Goal: Information Seeking & Learning: Find specific fact

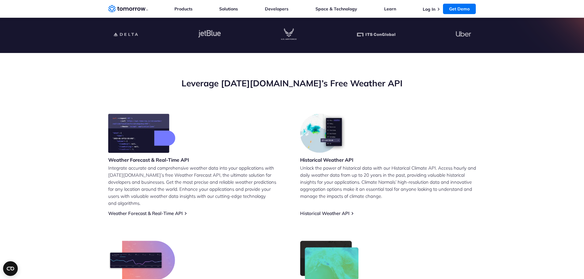
scroll to position [61, 0]
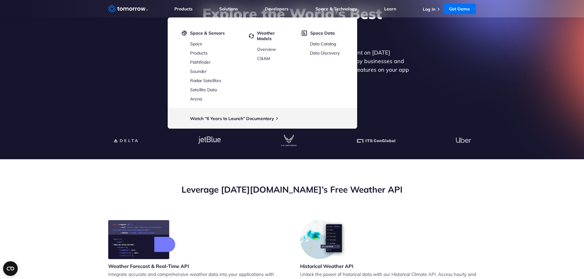
click at [93, 48] on section "Explore the World’s Best Weather API Get reliable and precise weather data thro…" at bounding box center [292, 55] width 584 height 208
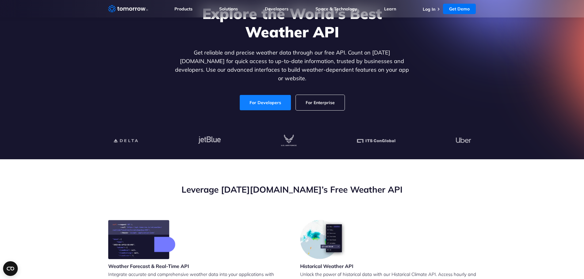
click at [267, 97] on link "For Developers" at bounding box center [265, 102] width 51 height 15
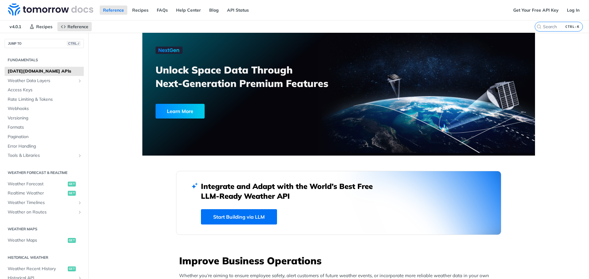
click at [544, 23] on label "CTRL-K" at bounding box center [558, 27] width 48 height 10
click at [544, 24] on input "CTRL-K" at bounding box center [551, 27] width 63 height 6
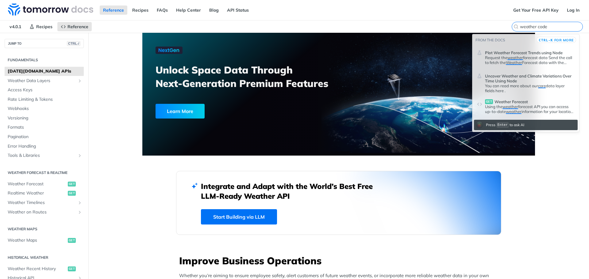
type input "weather code"
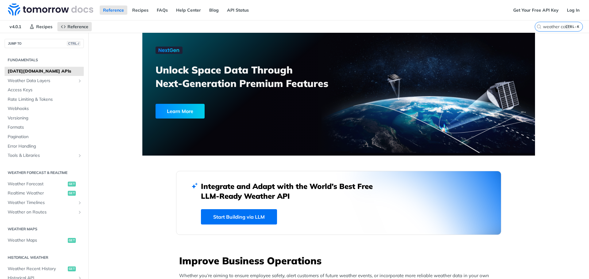
click at [451, 27] on nav "v4.0.1 Recipes Reference" at bounding box center [267, 27] width 534 height 12
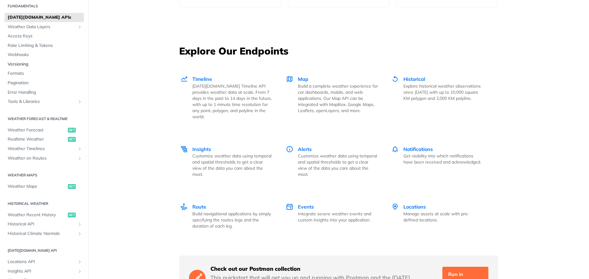
scroll to position [123, 0]
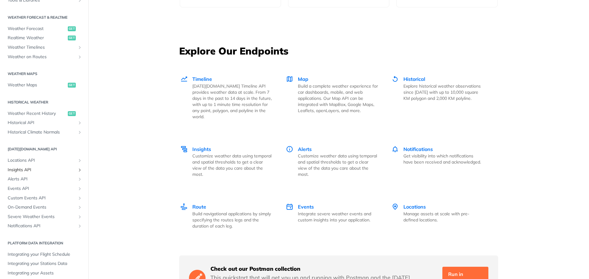
click at [27, 167] on span "Insights API" at bounding box center [42, 170] width 68 height 6
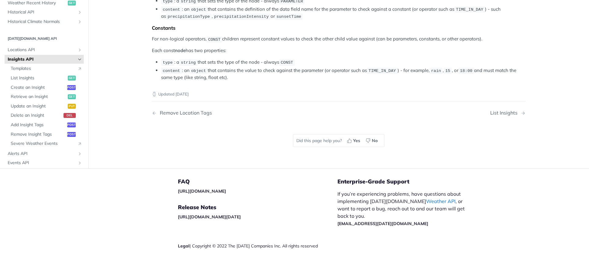
scroll to position [1294, 0]
click at [36, 71] on span "Templates" at bounding box center [42, 69] width 63 height 6
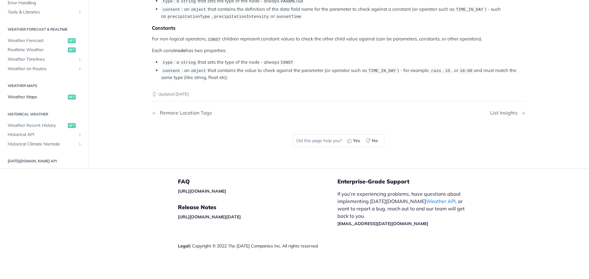
scroll to position [1264, 0]
click at [43, 63] on span "Weather Timelines" at bounding box center [42, 59] width 68 height 6
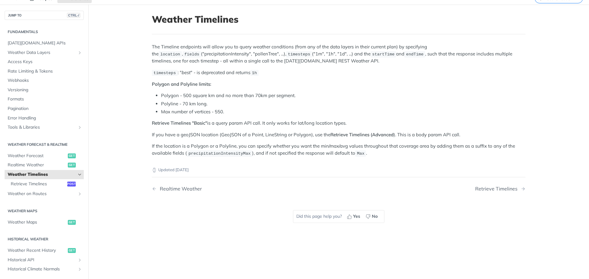
scroll to position [143, 0]
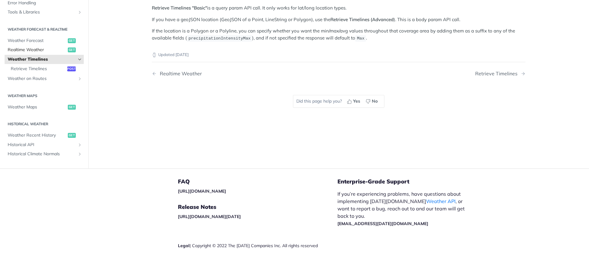
click at [29, 50] on span "Realtime Weather" at bounding box center [37, 50] width 59 height 6
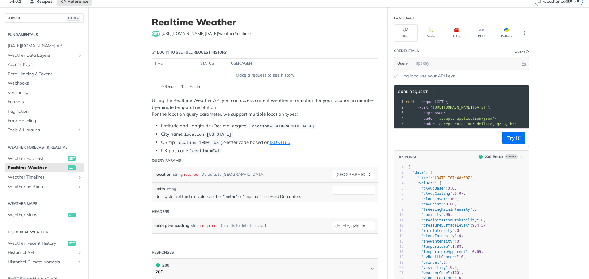
scroll to position [61, 0]
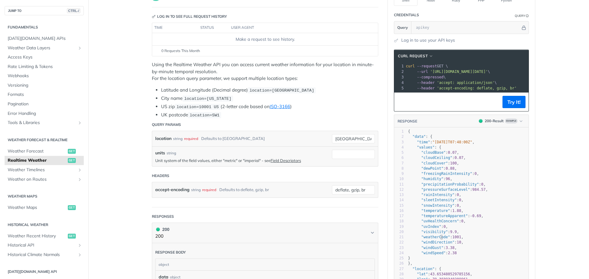
click at [437, 239] on span ""weatherCode"" at bounding box center [435, 237] width 29 height 4
type textarea "weatherCode"
click at [437, 239] on span ""weatherCode"" at bounding box center [435, 237] width 29 height 4
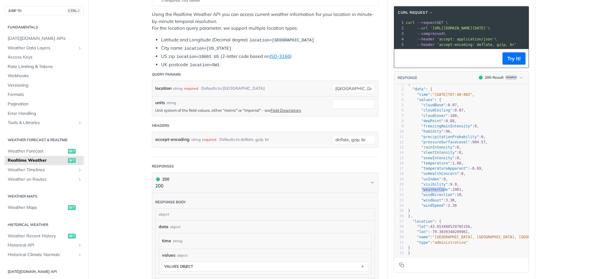
scroll to position [123, 0]
